Goal: Information Seeking & Learning: Find specific fact

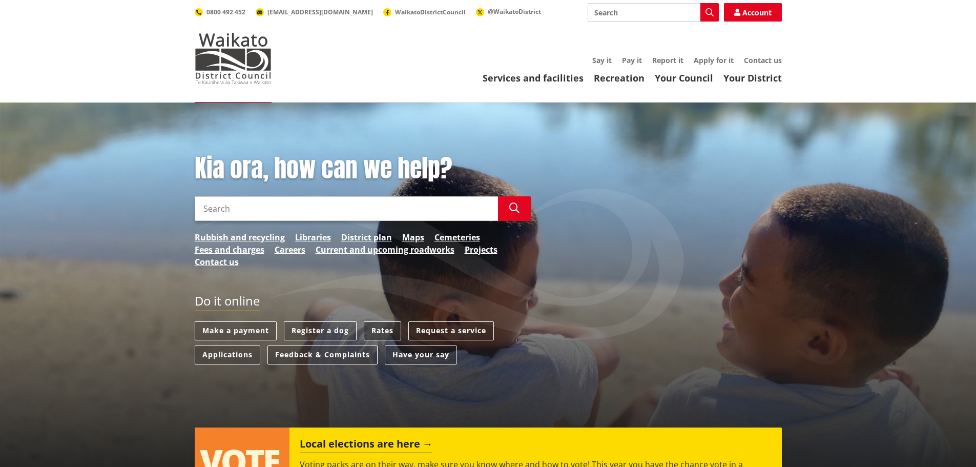
click at [383, 326] on link "Rates" at bounding box center [382, 330] width 37 height 19
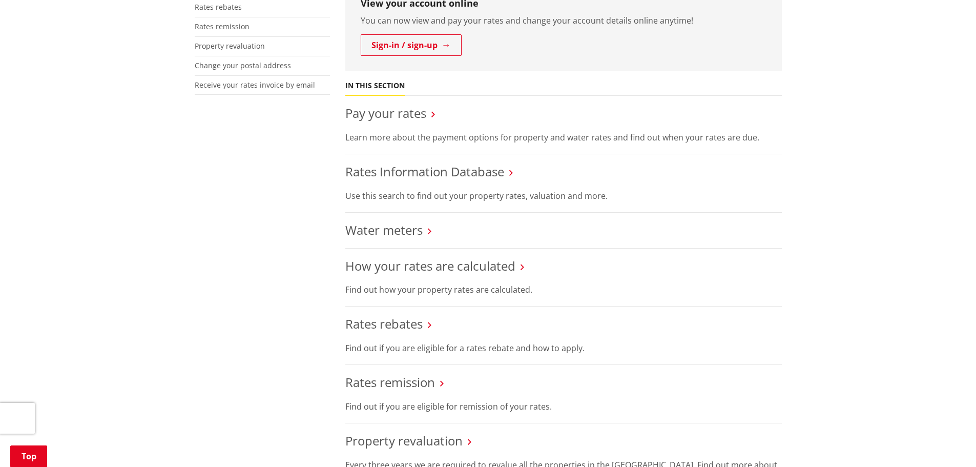
scroll to position [307, 0]
click at [378, 225] on link "Water meters" at bounding box center [383, 228] width 77 height 17
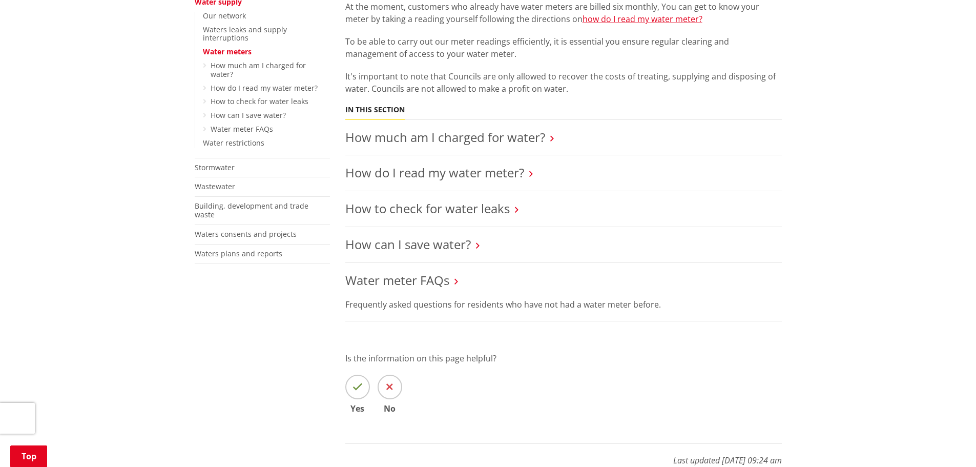
scroll to position [307, 0]
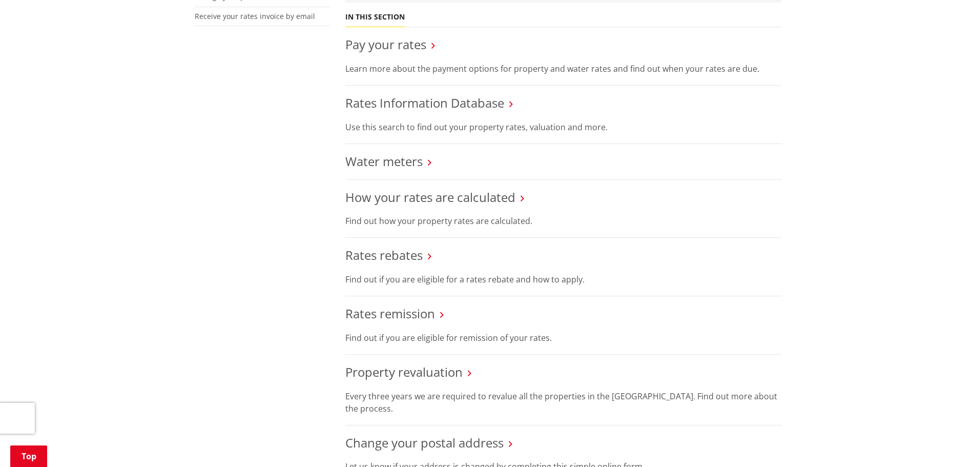
scroll to position [307, 0]
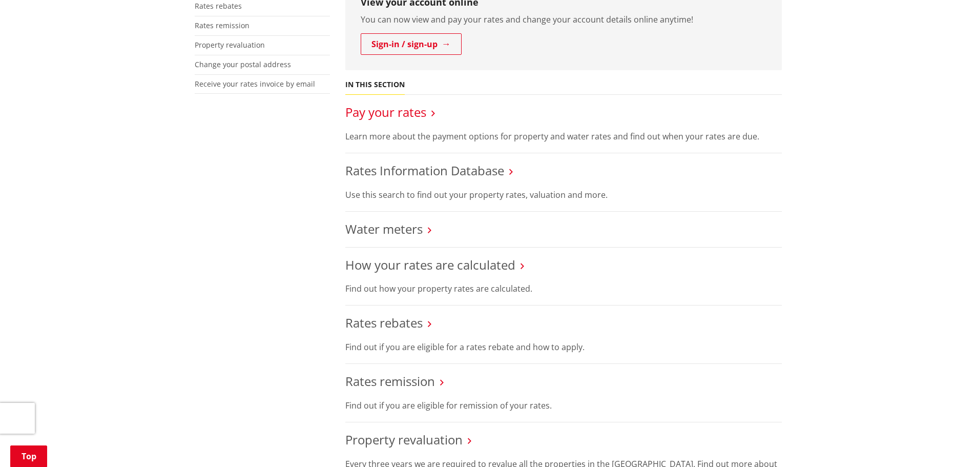
click at [365, 108] on link "Pay your rates" at bounding box center [385, 112] width 81 height 17
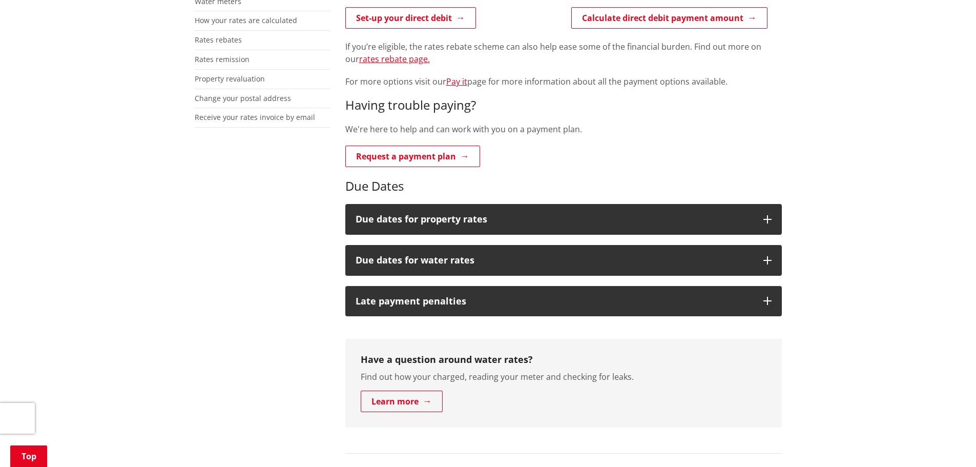
scroll to position [307, 0]
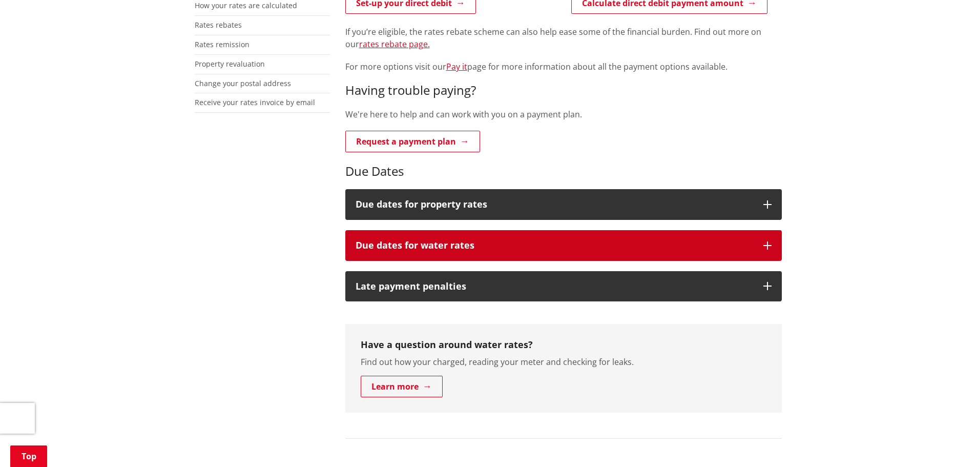
click at [424, 242] on h3 "Due dates for water rates" at bounding box center [555, 245] width 398 height 10
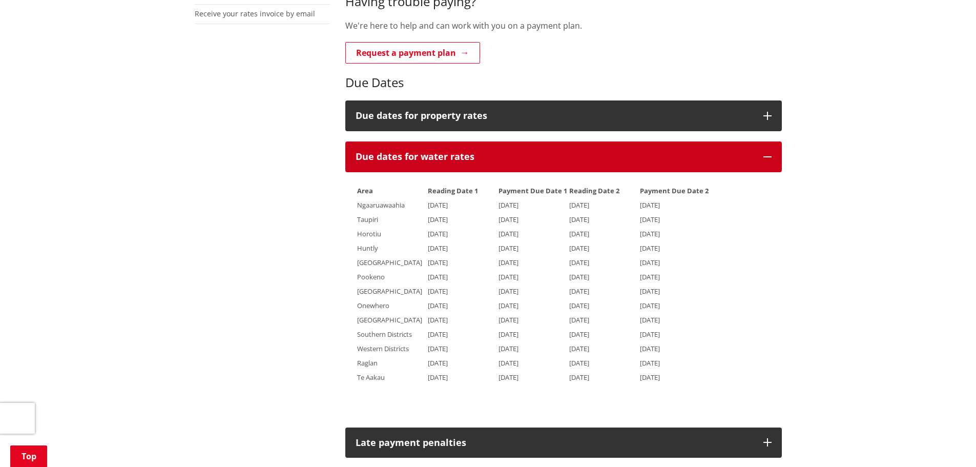
scroll to position [512, 0]
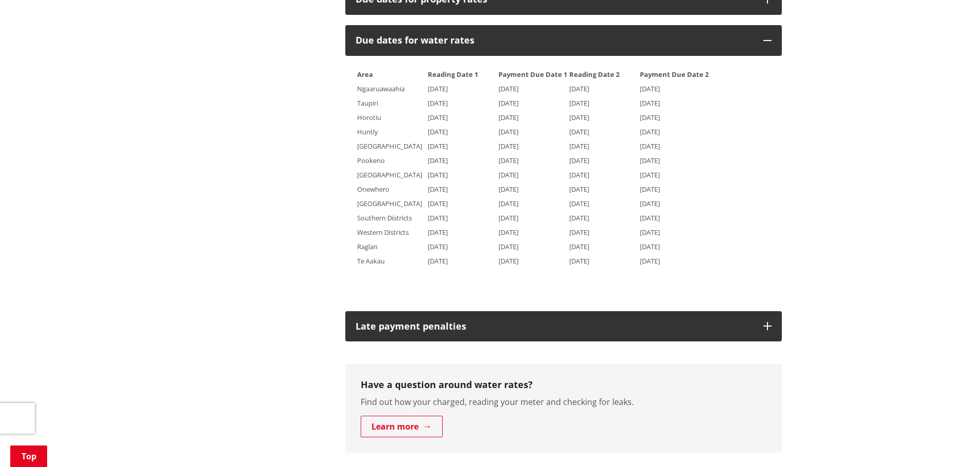
drag, startPoint x: 457, startPoint y: 148, endPoint x: 549, endPoint y: 151, distance: 92.3
click at [557, 141] on tr "[GEOGRAPHIC_DATA] [DATE] [DATE] [DATE] [DATE]" at bounding box center [533, 145] width 353 height 13
